Goal: Task Accomplishment & Management: Use online tool/utility

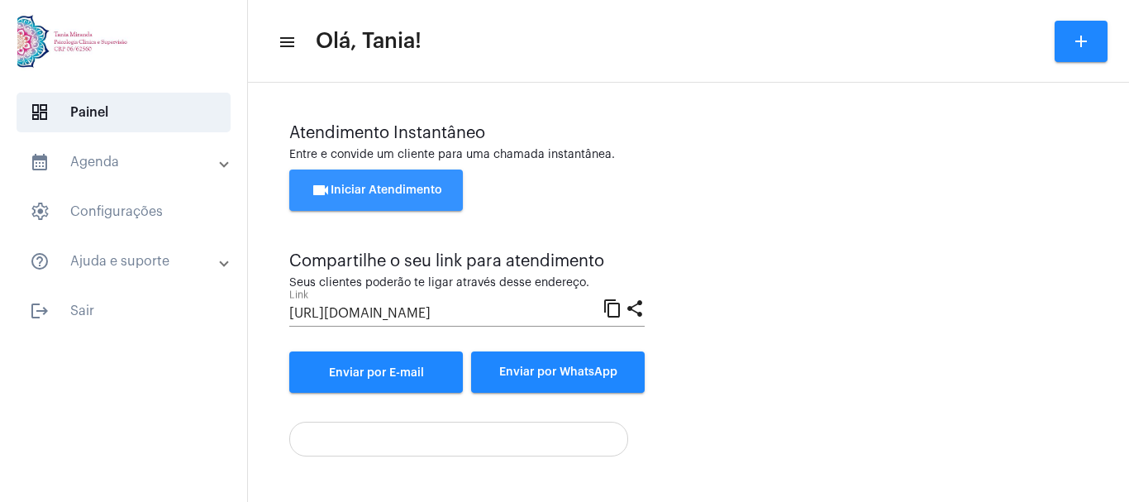
click at [383, 183] on button "videocam Iniciar Atendimento" at bounding box center [376, 189] width 174 height 41
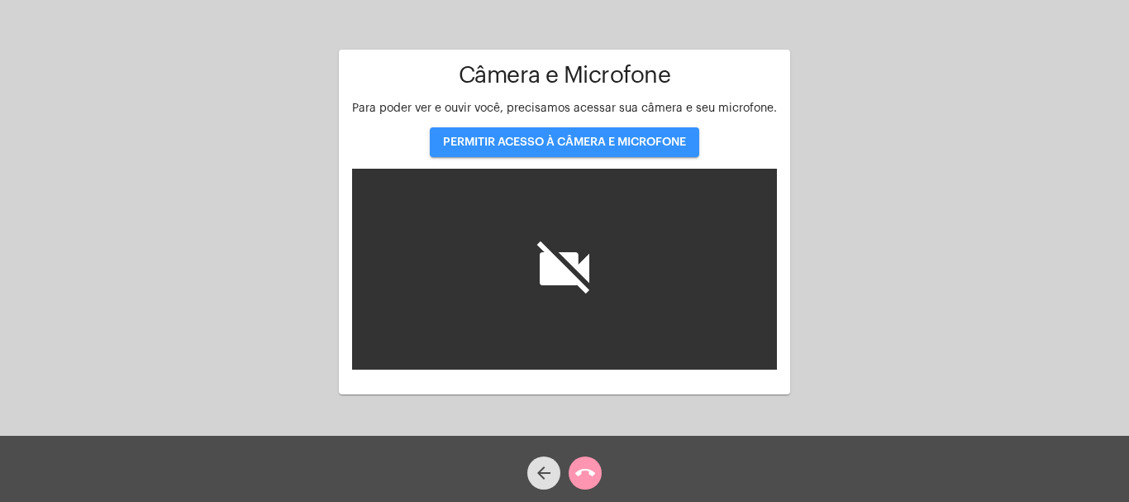
click at [533, 155] on button "PERMITIR ACESSO À CÂMERA E MICROFONE" at bounding box center [564, 142] width 269 height 30
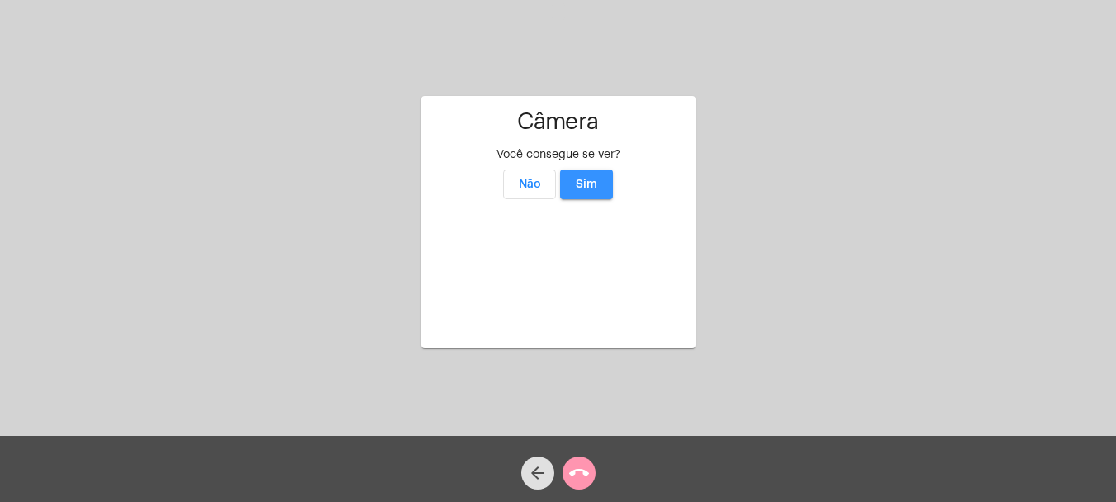
click at [589, 178] on span "Sim" at bounding box center [586, 184] width 21 height 12
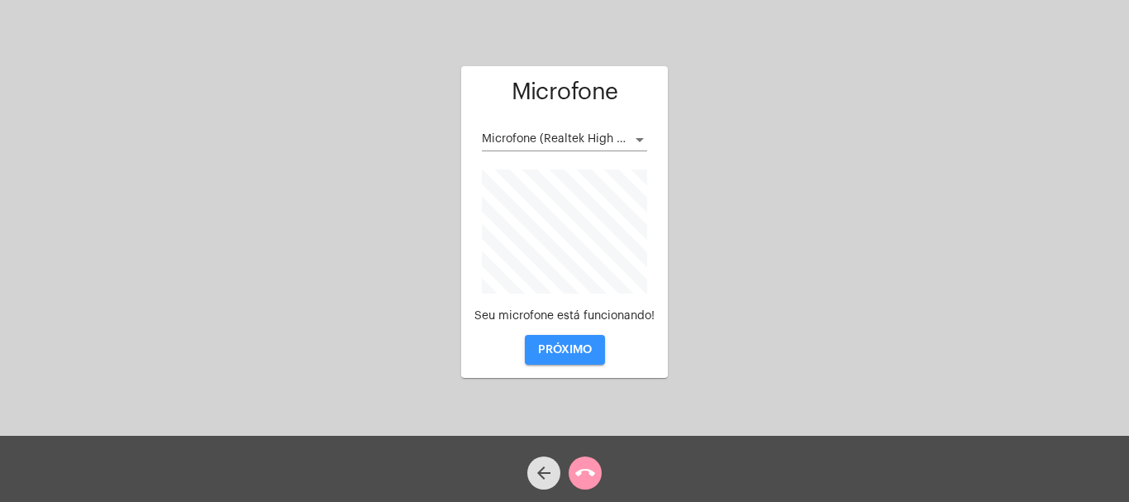
click at [558, 337] on button "PRÓXIMO" at bounding box center [565, 350] width 80 height 30
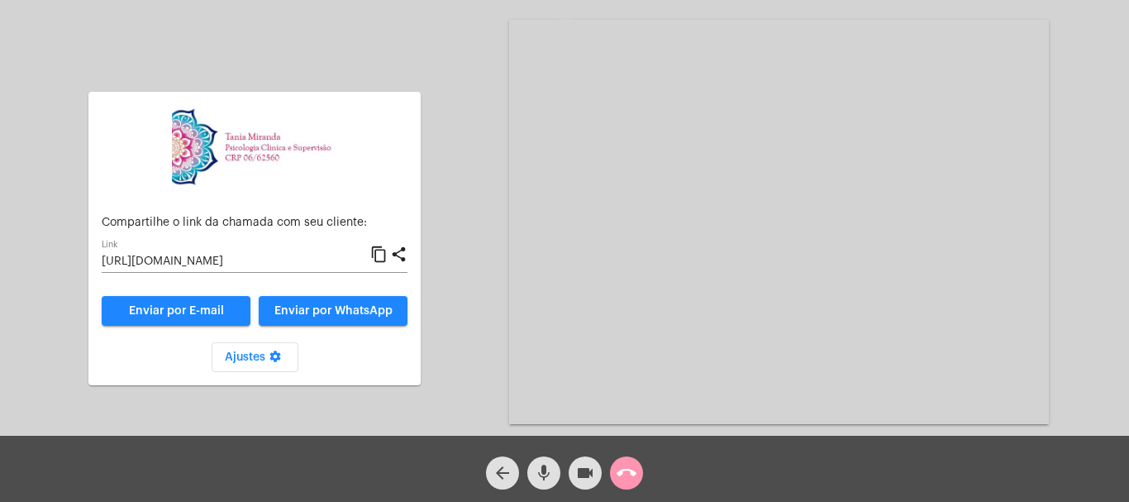
click at [558, 337] on video at bounding box center [779, 222] width 540 height 404
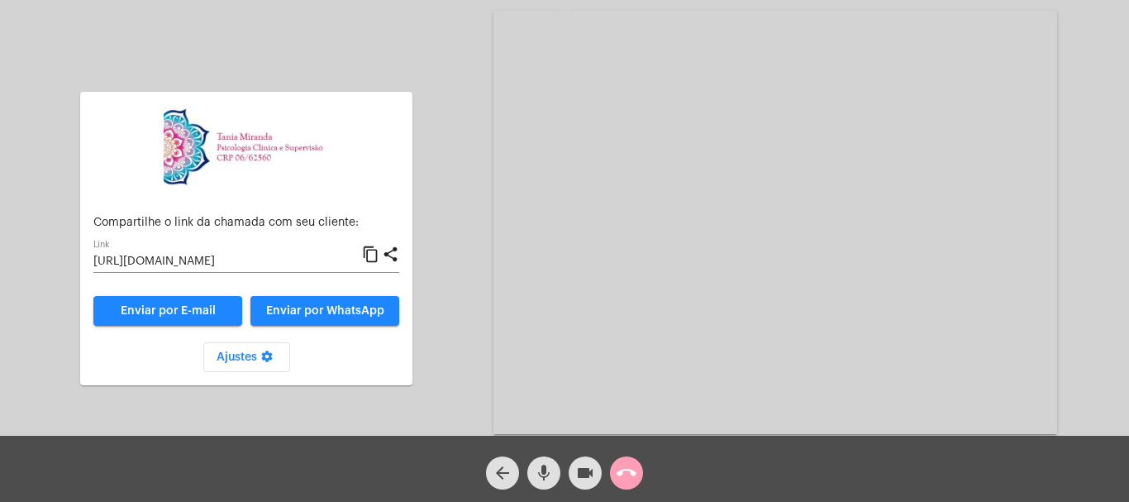
click at [626, 469] on mat-icon "call_end" at bounding box center [626, 473] width 20 height 20
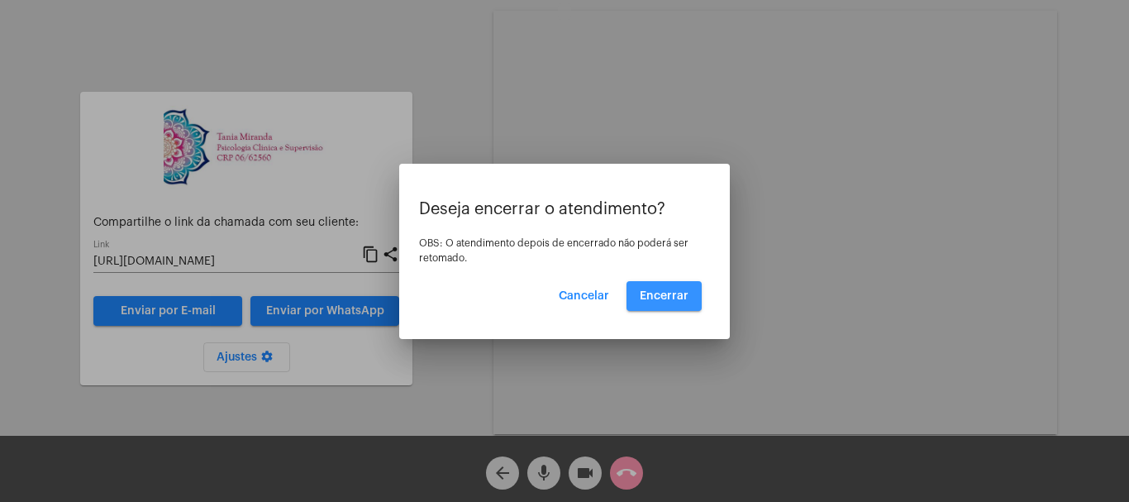
click at [678, 302] on button "Encerrar" at bounding box center [663, 296] width 75 height 30
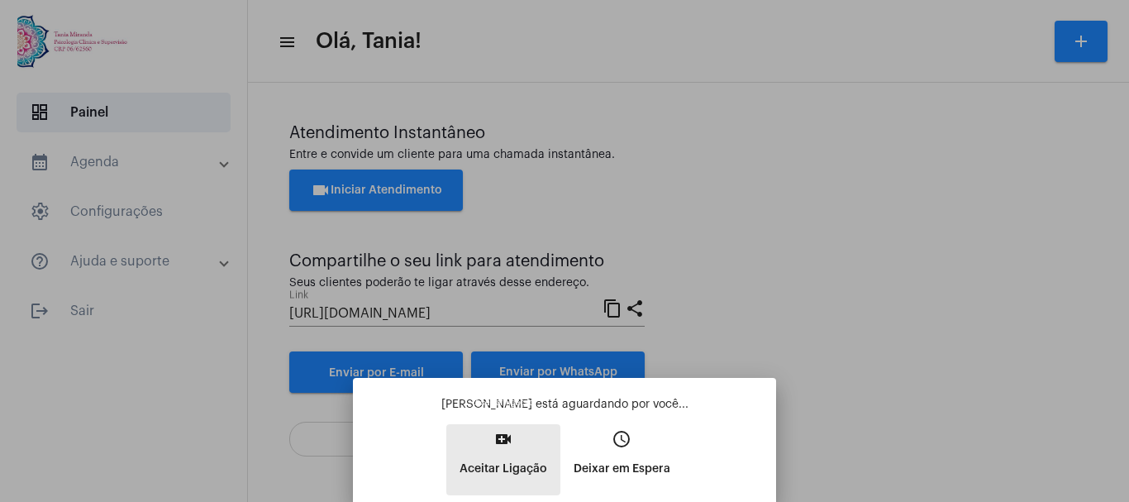
click at [502, 438] on mat-icon "video_call" at bounding box center [503, 439] width 20 height 20
